Goal: Transaction & Acquisition: Purchase product/service

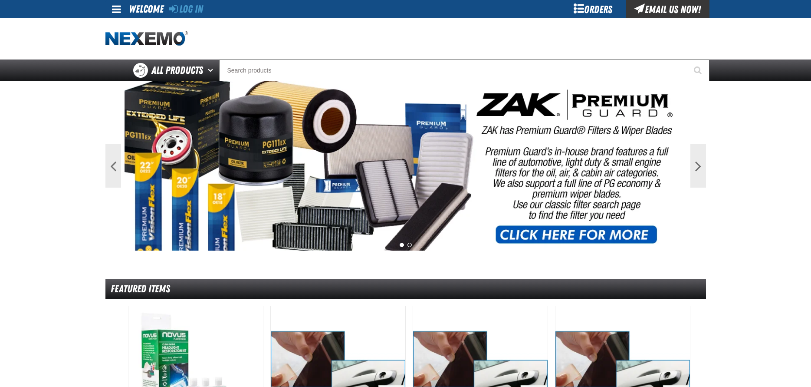
click at [590, 12] on div "Orders" at bounding box center [593, 9] width 65 height 18
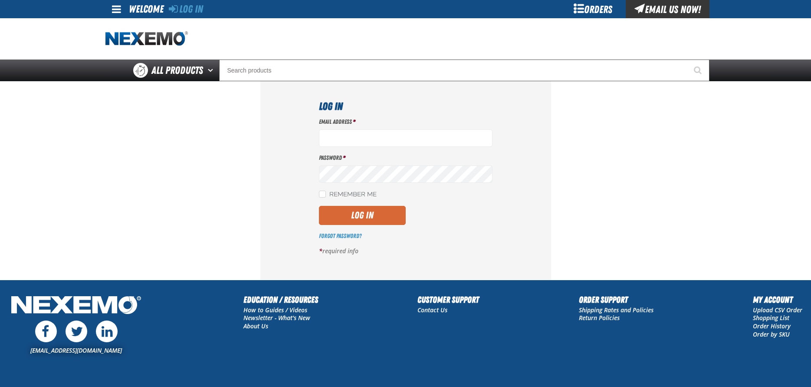
type input "[EMAIL_ADDRESS][DOMAIN_NAME]"
click at [359, 215] on button "Log In" at bounding box center [362, 215] width 87 height 19
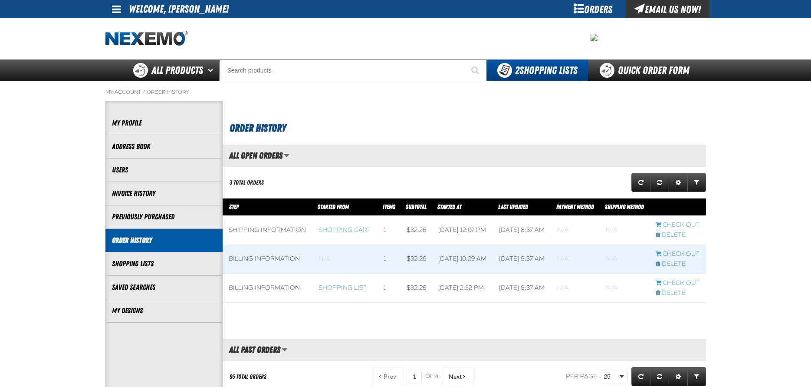
scroll to position [0, 0]
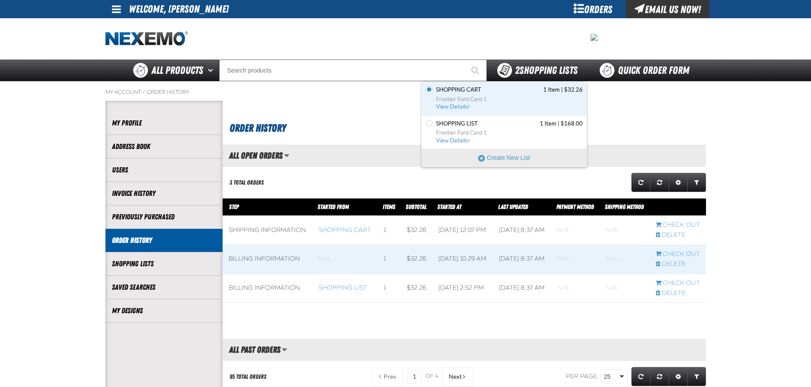
click at [560, 70] on span "2 Shopping Lists" at bounding box center [546, 70] width 63 height 12
click at [459, 104] on span "View Details" at bounding box center [453, 106] width 35 height 7
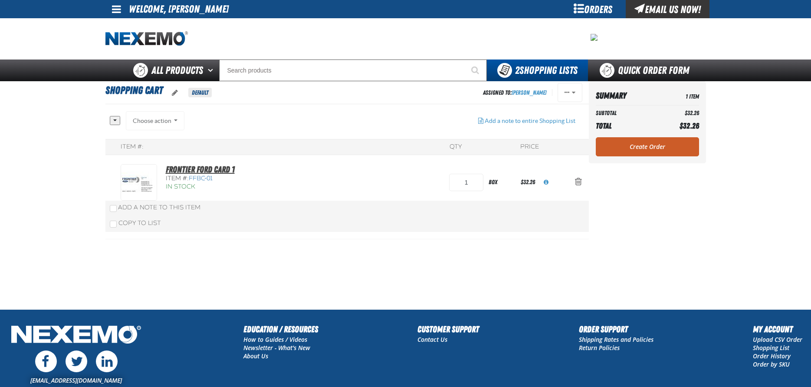
click at [205, 168] on link "Frontier Ford Card 1" at bounding box center [200, 169] width 69 height 10
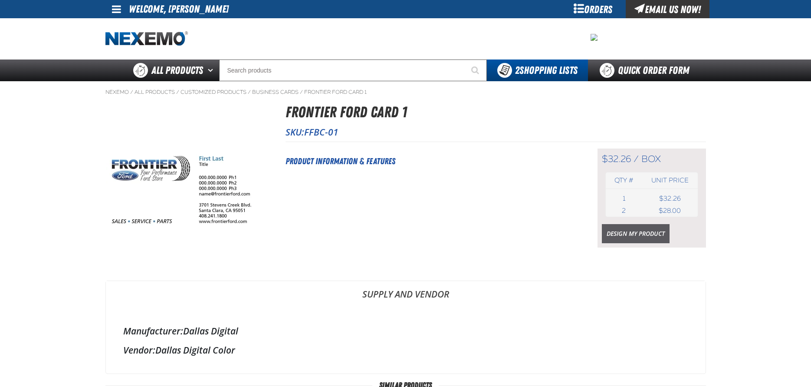
click at [638, 234] on link "Design My Product" at bounding box center [636, 233] width 68 height 19
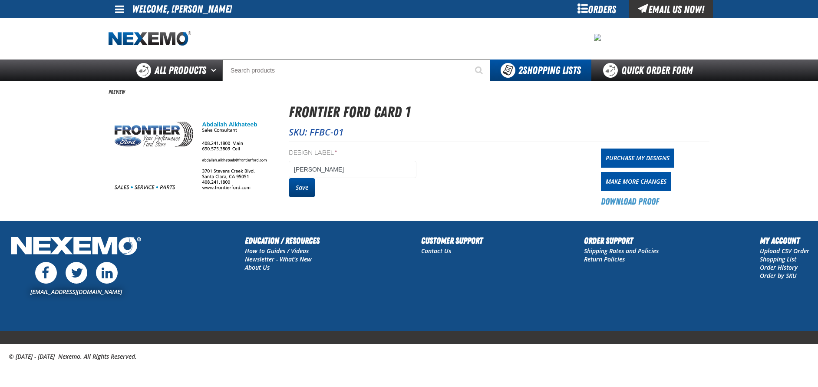
click at [298, 186] on button "Save" at bounding box center [302, 187] width 26 height 19
click at [635, 160] on link "Purchase My Designs" at bounding box center [637, 157] width 73 height 19
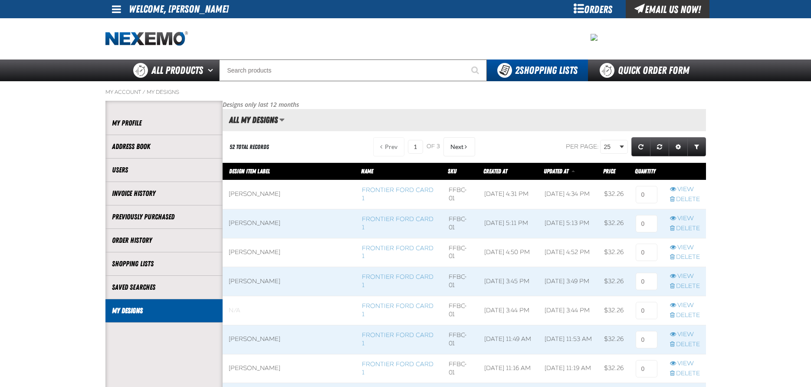
scroll to position [0, 0]
click at [640, 196] on input at bounding box center [647, 194] width 22 height 17
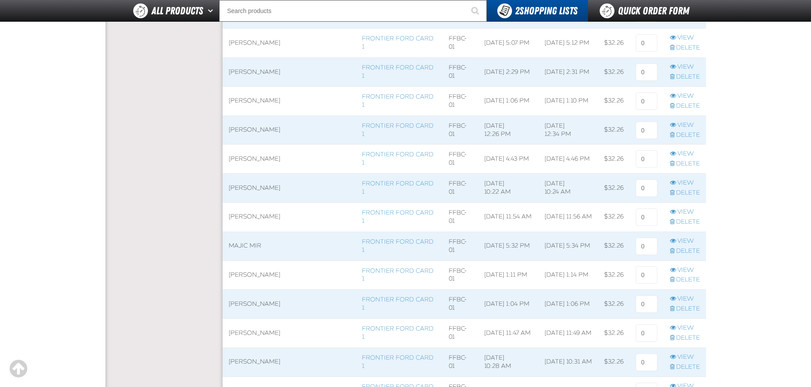
scroll to position [728, 0]
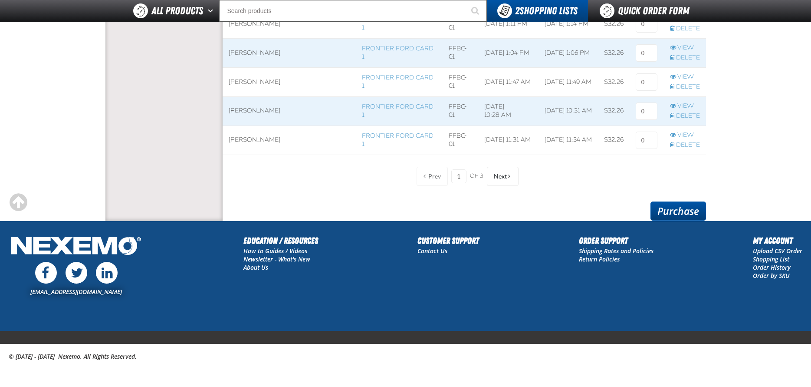
type input "1"
click at [670, 208] on link "Purchase" at bounding box center [679, 210] width 56 height 19
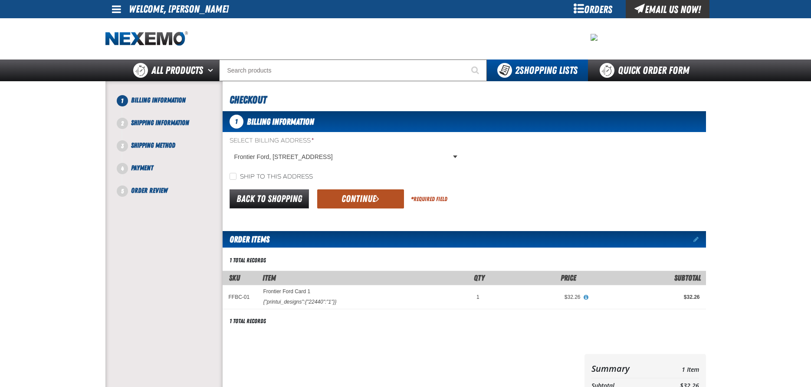
click at [373, 195] on button "Continue" at bounding box center [360, 198] width 87 height 19
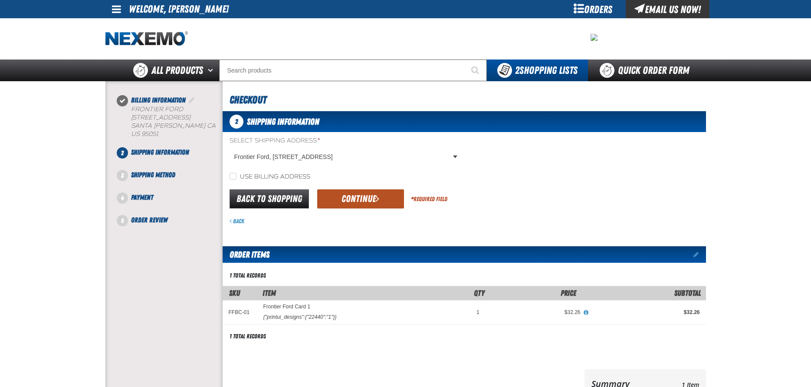
click at [351, 200] on button "Continue" at bounding box center [360, 198] width 87 height 19
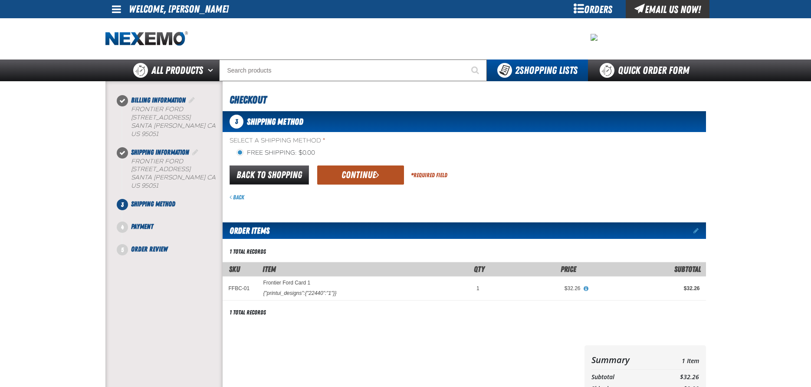
click at [361, 175] on button "Continue" at bounding box center [360, 174] width 87 height 19
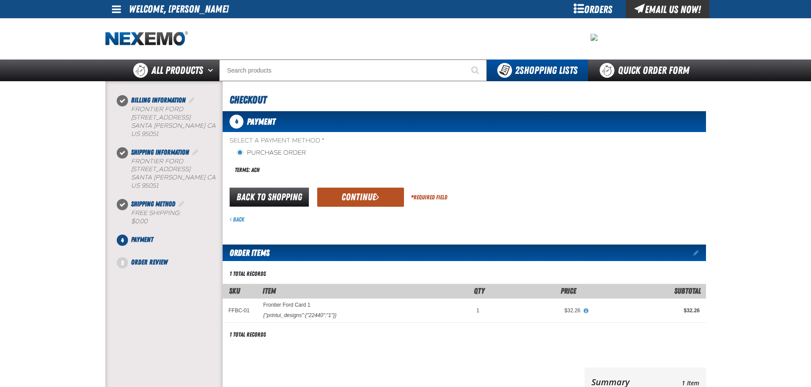
click at [361, 199] on button "Continue" at bounding box center [360, 197] width 87 height 19
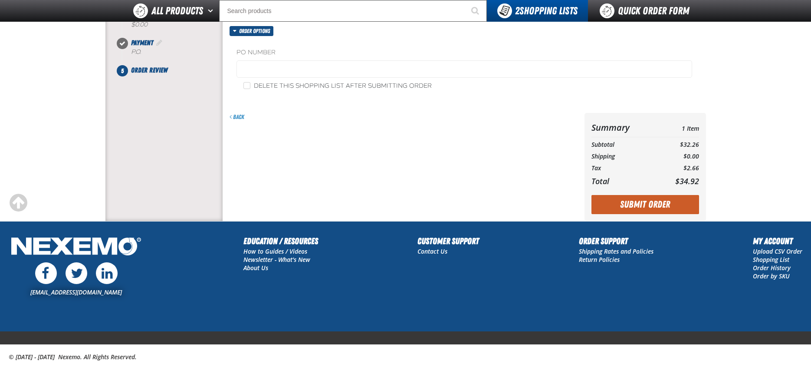
scroll to position [175, 0]
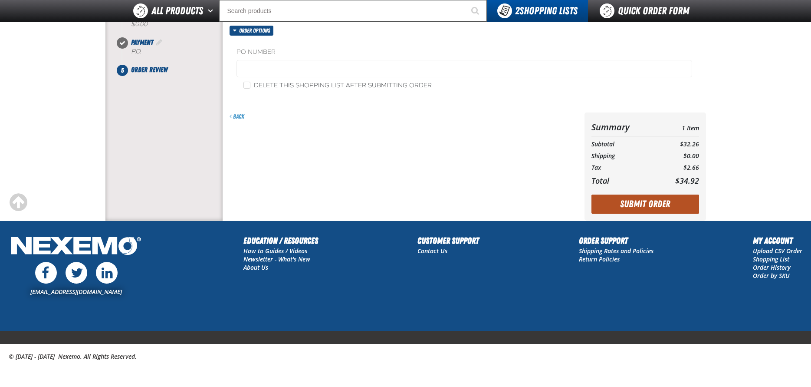
click at [670, 206] on button "Submit Order" at bounding box center [646, 203] width 108 height 19
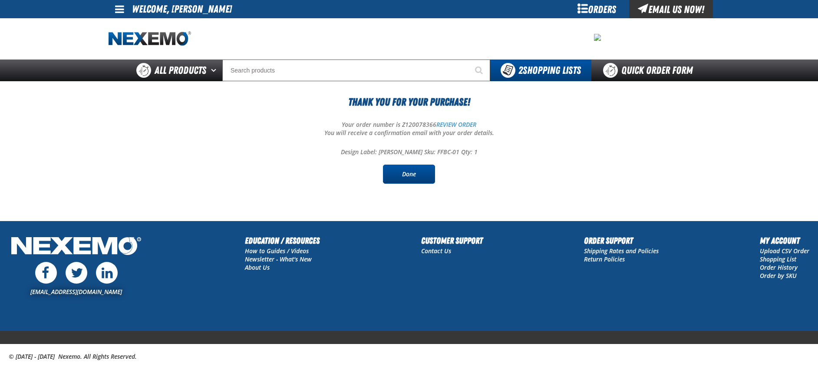
click at [412, 173] on link "Done" at bounding box center [409, 174] width 52 height 19
